Goal: Navigation & Orientation: Find specific page/section

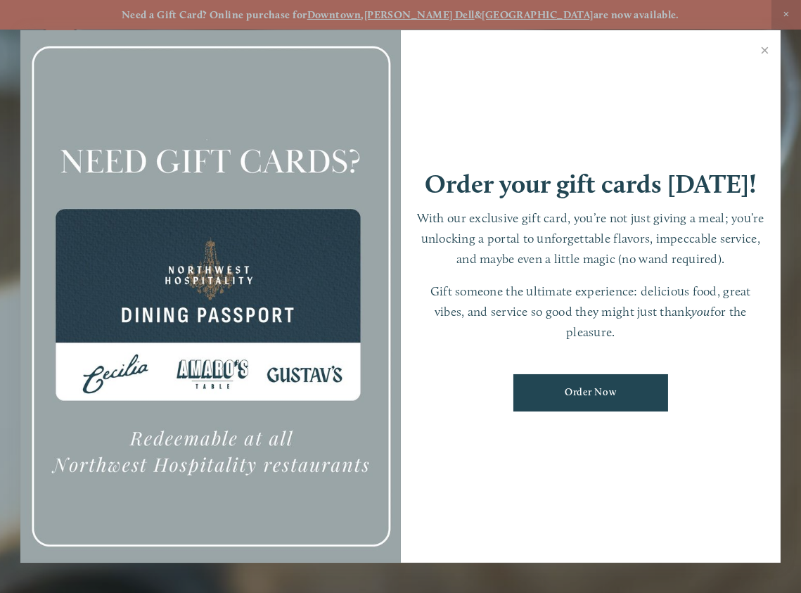
click at [558, 189] on h1 "Order your gift cards [DATE]!" at bounding box center [591, 184] width 332 height 26
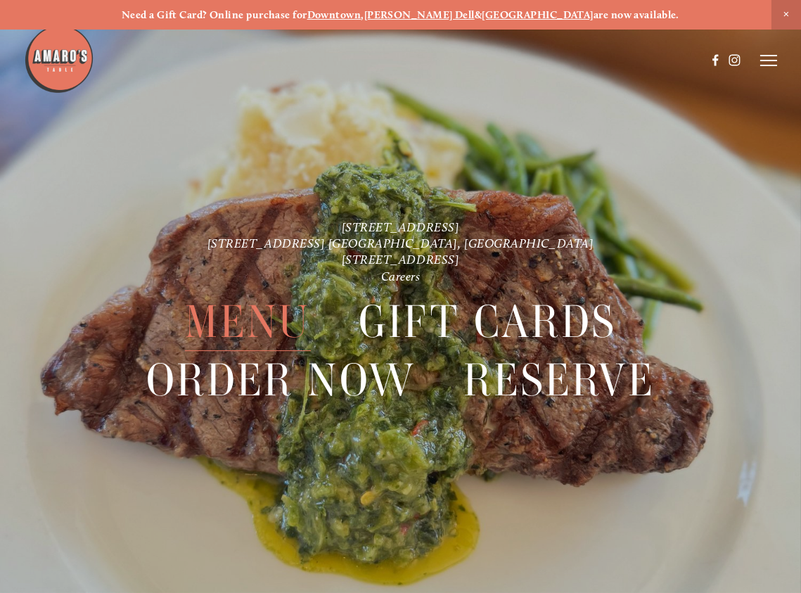
click at [225, 322] on span "Menu" at bounding box center [248, 322] width 126 height 58
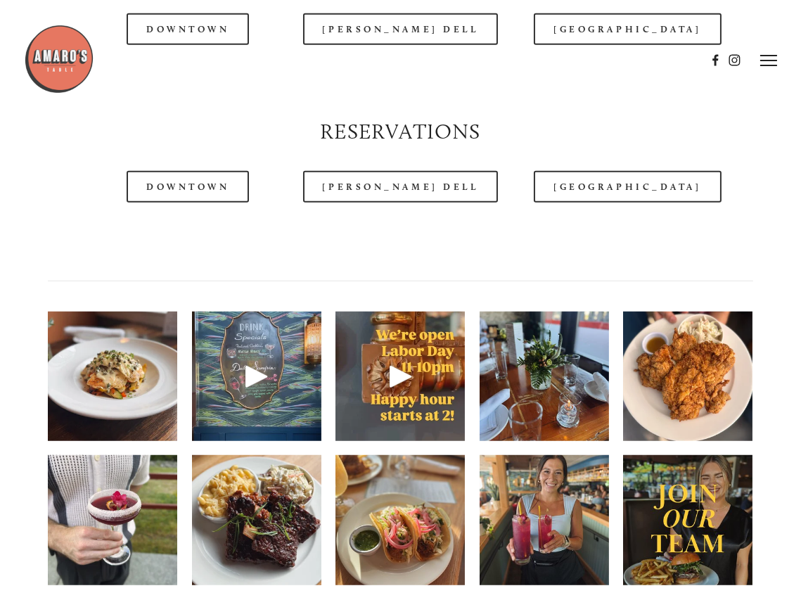
scroll to position [1407, 0]
